Goal: Task Accomplishment & Management: Complete application form

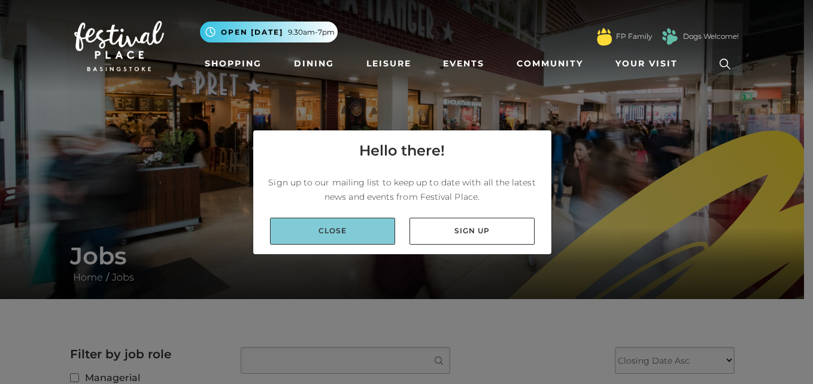
click at [364, 224] on link "Close" at bounding box center [332, 231] width 125 height 27
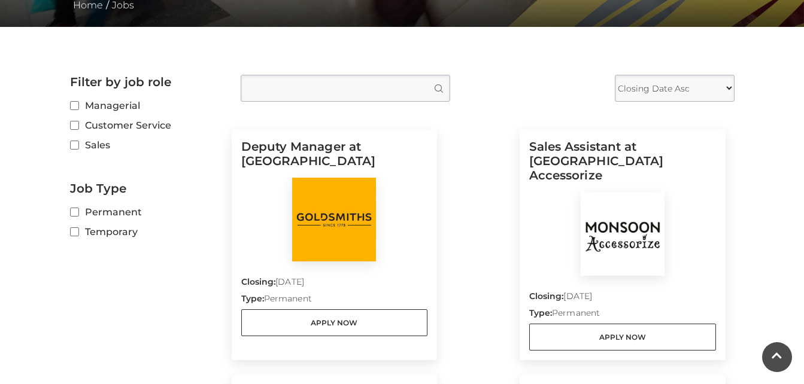
scroll to position [279, 0]
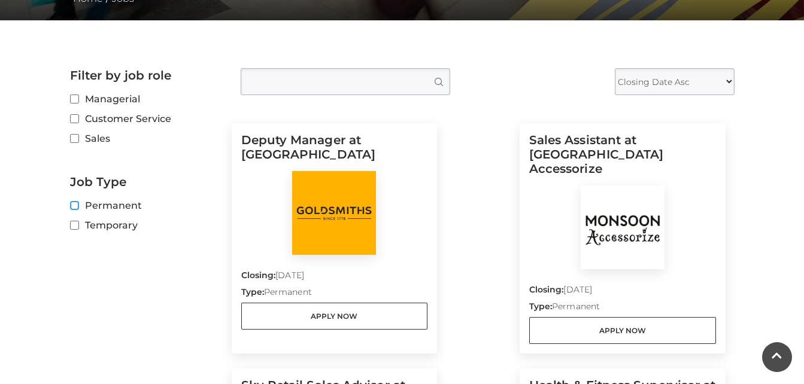
click at [72, 204] on input "Permanent" at bounding box center [74, 206] width 8 height 8
checkbox input "true"
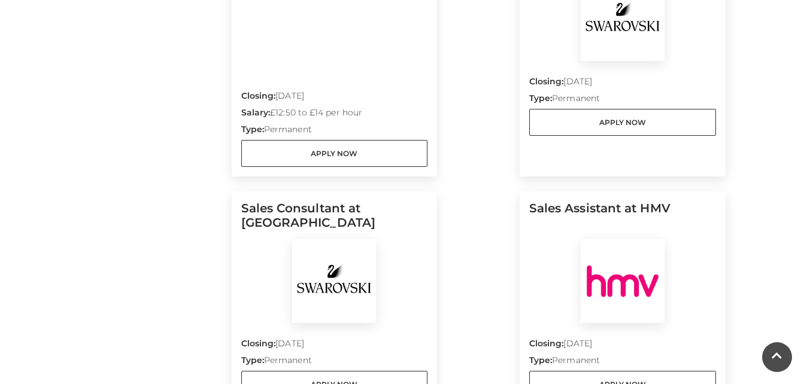
scroll to position [1308, 0]
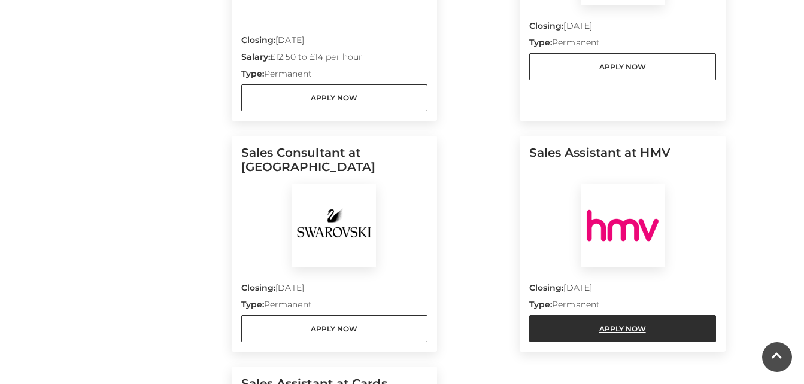
click at [645, 315] on link "Apply Now" at bounding box center [622, 328] width 187 height 27
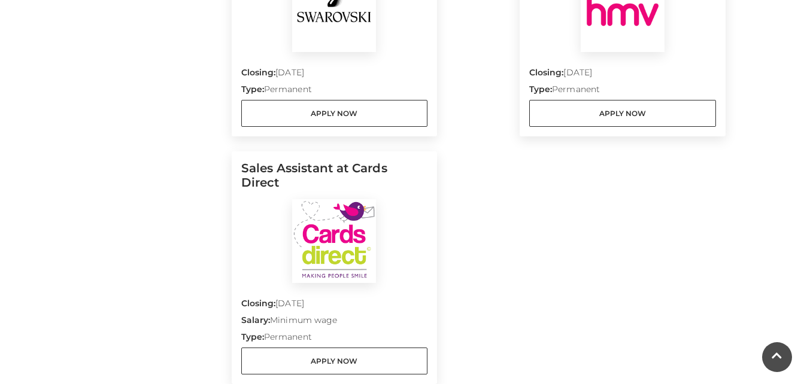
scroll to position [1579, 0]
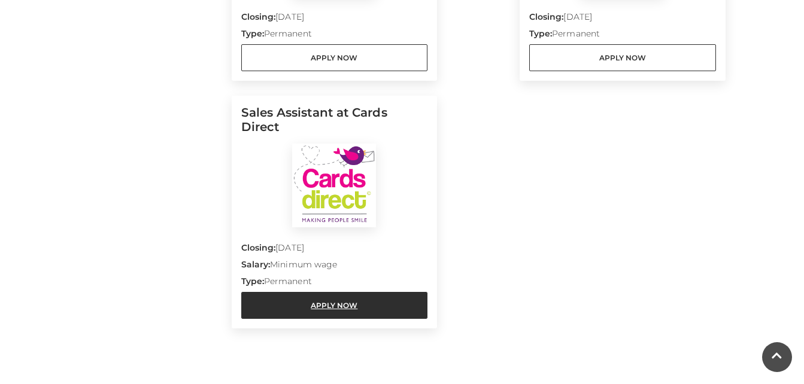
click at [377, 292] on link "Apply Now" at bounding box center [334, 305] width 187 height 27
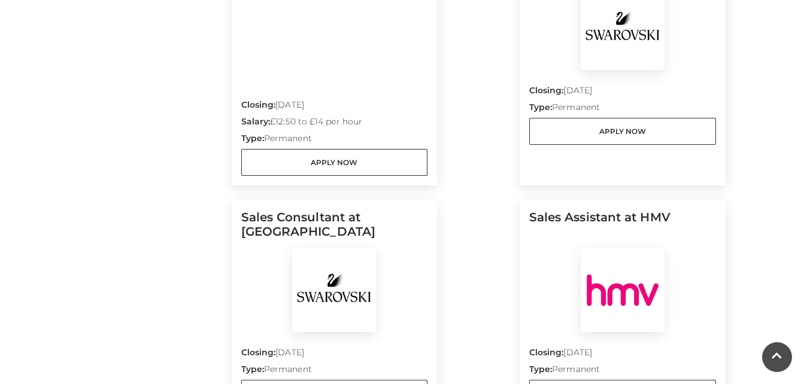
scroll to position [13, 0]
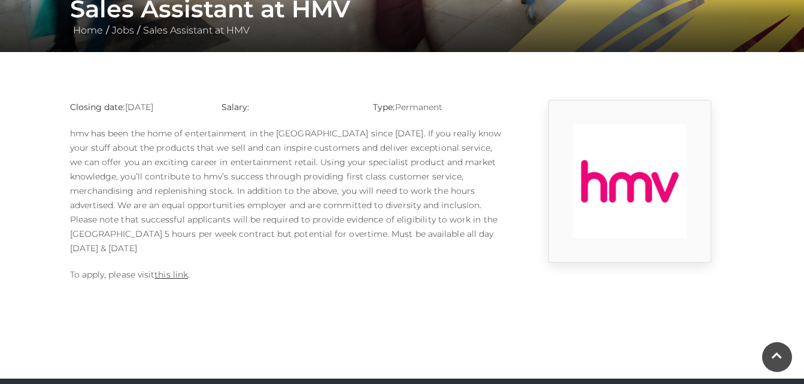
scroll to position [303, 0]
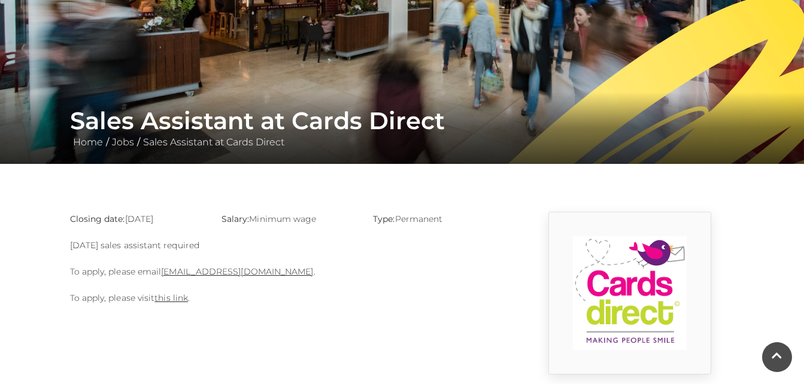
scroll to position [247, 0]
